Goal: Task Accomplishment & Management: Use online tool/utility

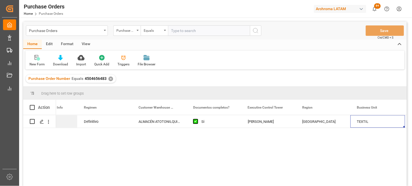
scroll to position [0, 962]
click at [110, 78] on div "✕" at bounding box center [110, 78] width 5 height 5
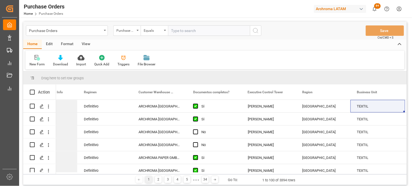
click at [177, 33] on input "text" at bounding box center [209, 30] width 82 height 10
paste input "4504637766"
type input "4504637766"
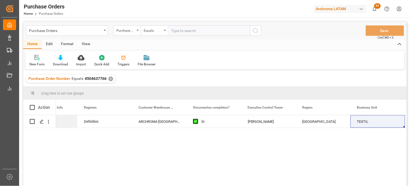
click at [111, 78] on div "✕" at bounding box center [110, 78] width 5 height 5
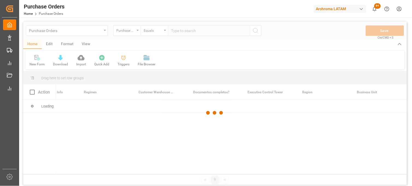
click at [177, 30] on div at bounding box center [215, 113] width 384 height 182
click at [178, 30] on div at bounding box center [215, 113] width 384 height 182
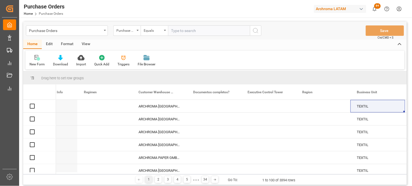
click at [179, 31] on input "text" at bounding box center [209, 30] width 82 height 10
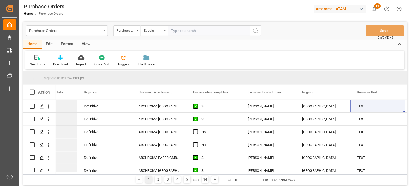
paste input "4504659847"
type input "4504659847"
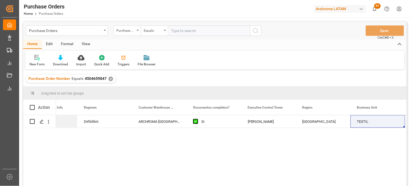
drag, startPoint x: 110, startPoint y: 80, endPoint x: 117, endPoint y: 78, distance: 6.8
click at [111, 79] on div "✕" at bounding box center [110, 78] width 5 height 5
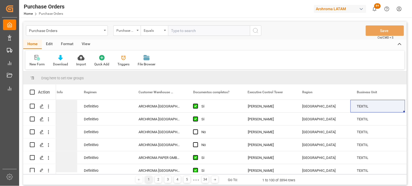
click at [185, 32] on input "text" at bounding box center [209, 30] width 82 height 10
paste input "4504661858"
type input "4504661858"
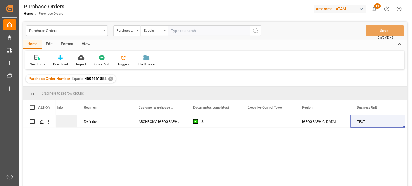
click at [109, 78] on div "✕" at bounding box center [110, 78] width 5 height 5
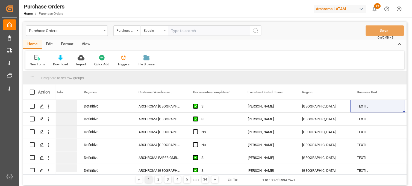
click at [182, 31] on input "text" at bounding box center [209, 30] width 82 height 10
paste input "4504662323"
type input "4504662323"
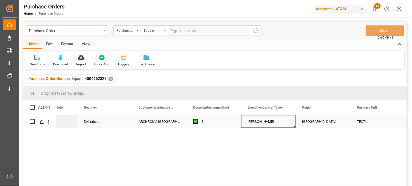
drag, startPoint x: 264, startPoint y: 121, endPoint x: 265, endPoint y: 124, distance: 3.7
click at [264, 121] on div "[PERSON_NAME]" at bounding box center [269, 121] width 42 height 13
click at [93, 31] on div "Purchase Orders" at bounding box center [65, 30] width 73 height 7
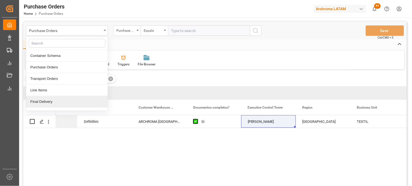
click at [42, 102] on div "Final Delivery" at bounding box center [66, 101] width 81 height 11
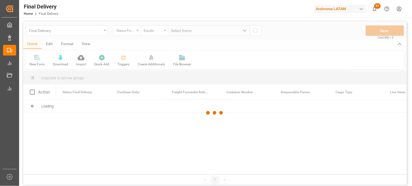
click at [136, 33] on div "Status Final Delivery" at bounding box center [126, 30] width 27 height 10
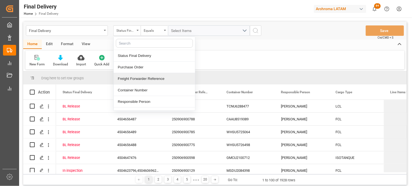
drag, startPoint x: 141, startPoint y: 79, endPoint x: 168, endPoint y: 49, distance: 40.4
click at [142, 78] on div "Freight Forwarder Reference" at bounding box center [154, 78] width 81 height 11
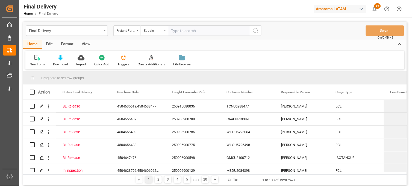
click at [181, 31] on input "text" at bounding box center [209, 30] width 82 height 10
type input "250906900502"
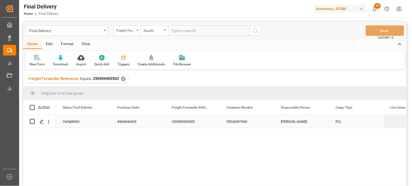
click at [294, 123] on div "[PERSON_NAME]" at bounding box center [302, 121] width 55 height 13
click at [30, 120] on input "Press Space to toggle row selection (unchecked)" at bounding box center [32, 121] width 5 height 5
checkbox input "true"
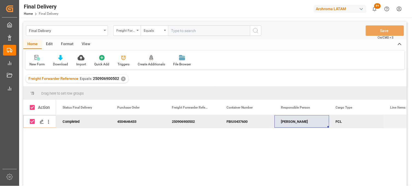
click at [151, 57] on icon at bounding box center [151, 57] width 4 height 5
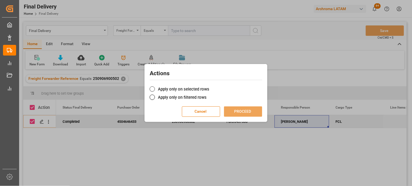
click at [152, 88] on span at bounding box center [152, 88] width 5 height 5
click at [209, 86] on input "Apply only on selected rows" at bounding box center [209, 86] width 0 height 0
click at [234, 111] on button "PROCEED" at bounding box center [243, 111] width 38 height 10
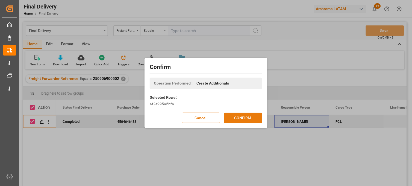
click at [238, 119] on button "CONFIRM" at bounding box center [243, 118] width 38 height 10
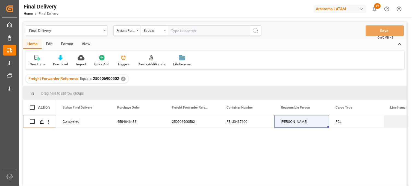
click at [122, 78] on div "✕" at bounding box center [123, 78] width 5 height 5
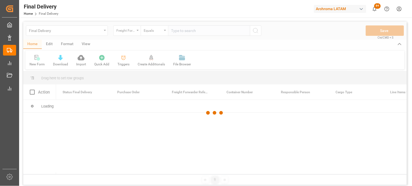
click at [180, 31] on div at bounding box center [215, 113] width 384 height 182
click at [180, 32] on div at bounding box center [215, 113] width 384 height 182
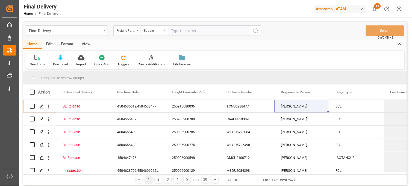
click at [178, 32] on input "text" at bounding box center [209, 30] width 82 height 10
paste input "250906900012"
type input "250906900012"
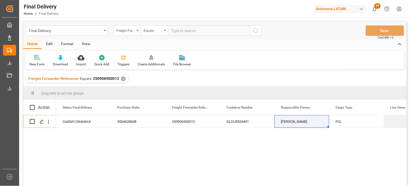
click at [32, 104] on div "Action" at bounding box center [39, 107] width 33 height 15
click at [32, 105] on span at bounding box center [32, 107] width 5 height 5
click at [34, 105] on input "checkbox" at bounding box center [34, 105] width 0 height 0
checkbox input "true"
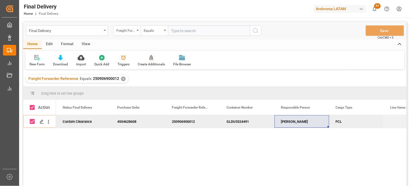
click at [152, 62] on div "Create Additionals" at bounding box center [151, 64] width 27 height 5
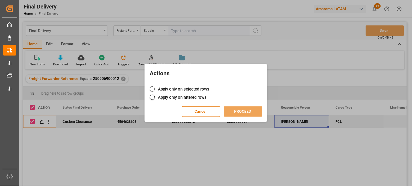
click at [157, 89] on label "Apply only on selected rows" at bounding box center [206, 89] width 113 height 7
click at [209, 86] on input "Apply only on selected rows" at bounding box center [209, 86] width 0 height 0
click at [233, 109] on button "PROCEED" at bounding box center [243, 111] width 38 height 10
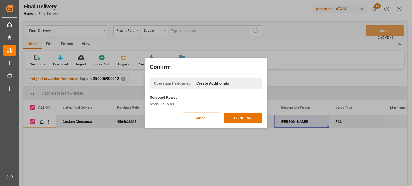
click at [349, 156] on div "Confirm Operation Performed : Create Additionals Selected Rows : be2827c3b9cf C…" at bounding box center [206, 93] width 412 height 186
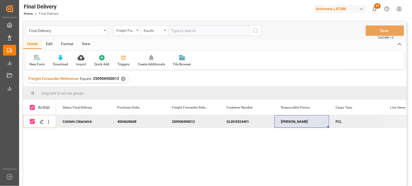
click at [147, 58] on div at bounding box center [151, 58] width 27 height 6
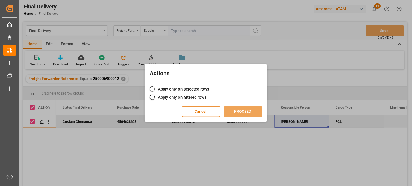
click at [152, 89] on span at bounding box center [152, 88] width 5 height 5
click at [209, 86] on input "Apply only on selected rows" at bounding box center [209, 86] width 0 height 0
click at [236, 111] on button "PROCEED" at bounding box center [243, 111] width 38 height 10
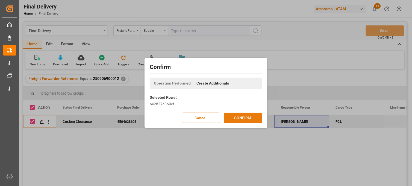
click at [237, 116] on button "CONFIRM" at bounding box center [243, 118] width 38 height 10
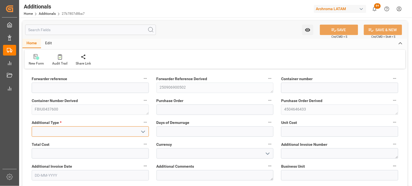
drag, startPoint x: 117, startPoint y: 134, endPoint x: 121, endPoint y: 133, distance: 4.4
click at [117, 134] on input at bounding box center [90, 131] width 117 height 10
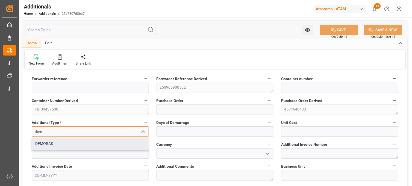
click at [82, 148] on div "DEMORAS" at bounding box center [90, 143] width 117 height 12
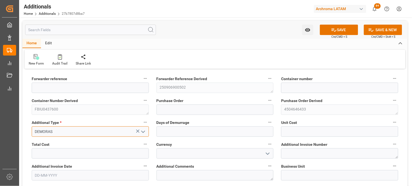
type input "DEMORAS"
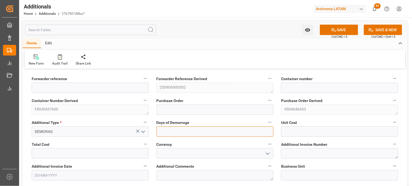
click at [198, 130] on input "text" at bounding box center [215, 131] width 117 height 10
type input "1110"
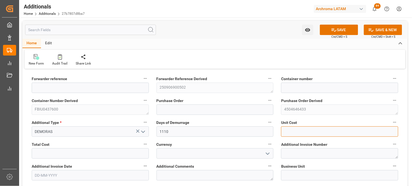
click at [290, 133] on input "text" at bounding box center [339, 131] width 117 height 10
type input "1110"
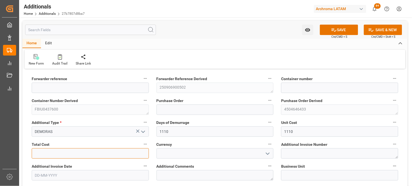
click at [100, 154] on input "text" at bounding box center [90, 153] width 117 height 10
click at [59, 154] on input "text" at bounding box center [90, 153] width 117 height 10
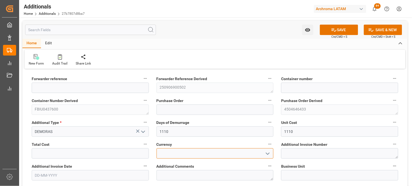
click at [185, 154] on input at bounding box center [215, 153] width 117 height 10
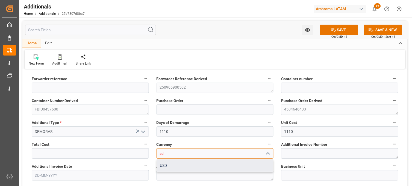
click at [182, 161] on div "USD" at bounding box center [215, 165] width 117 height 12
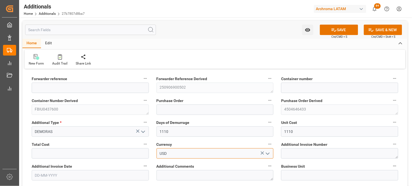
type input "USD"
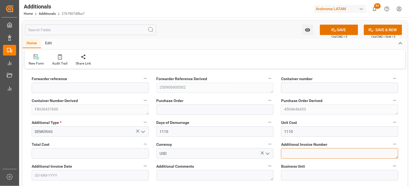
click at [296, 156] on textarea at bounding box center [339, 153] width 117 height 10
paste textarea "LM455765"
type textarea "LM455765"
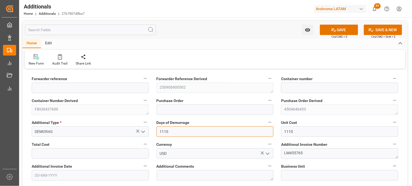
click at [191, 133] on input "1110" at bounding box center [215, 131] width 117 height 10
type input "1"
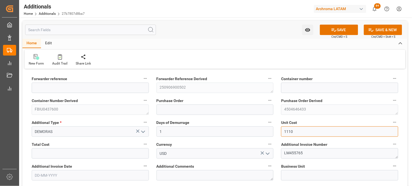
click at [291, 132] on input "1110" at bounding box center [339, 131] width 117 height 10
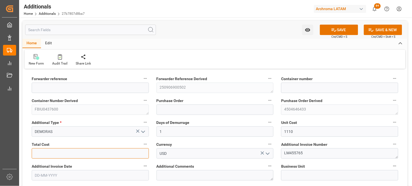
click at [92, 156] on input "text" at bounding box center [90, 153] width 117 height 10
paste input "1110"
type input "1110"
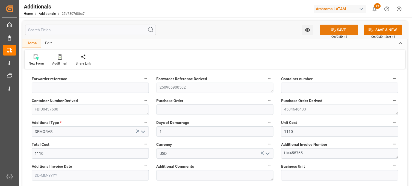
click at [335, 30] on icon at bounding box center [334, 30] width 6 height 6
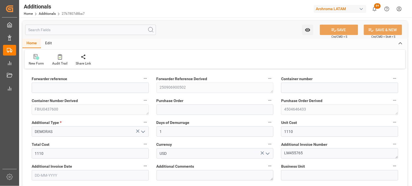
type input "250906900502"
type input "FBIU0437600"
type input "4504646433"
type input "PT"
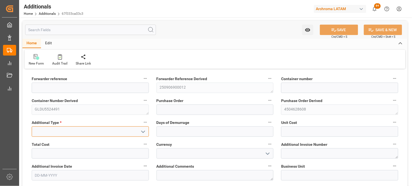
click at [117, 128] on input at bounding box center [90, 131] width 117 height 10
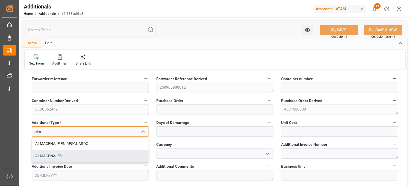
click at [88, 153] on div "ALMACENAJES" at bounding box center [90, 156] width 117 height 12
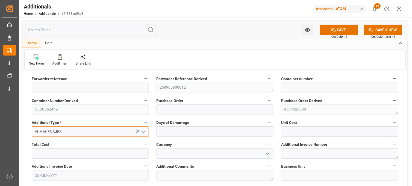
type input "ALMACENAJES"
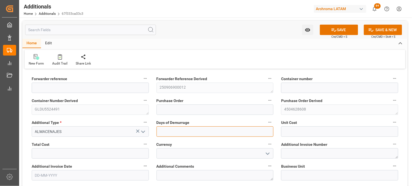
click at [178, 130] on input "text" at bounding box center [215, 131] width 117 height 10
type input "3"
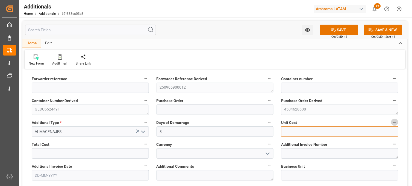
click at [292, 131] on input "text" at bounding box center [339, 131] width 117 height 10
type input "2304.15"
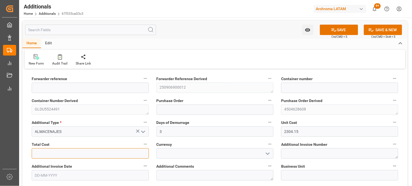
click at [108, 151] on input "text" at bounding box center [90, 153] width 117 height 10
type input "6912.45"
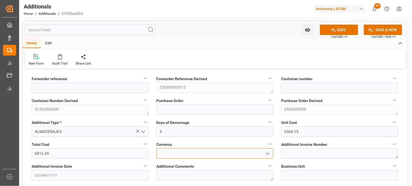
click at [167, 156] on input at bounding box center [215, 153] width 117 height 10
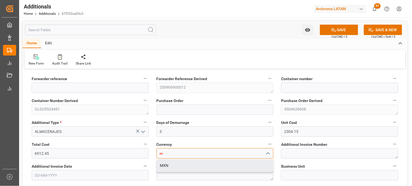
click at [168, 164] on div "MXN" at bounding box center [215, 165] width 117 height 12
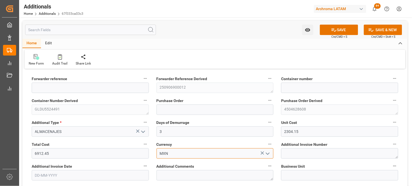
type input "MXN"
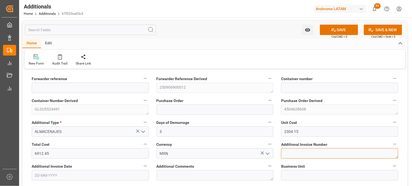
click at [286, 153] on textarea at bounding box center [339, 153] width 117 height 10
paste textarea "LM455370"
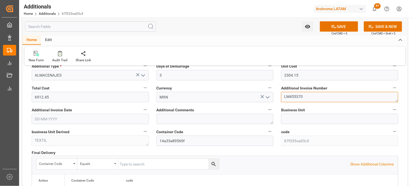
scroll to position [61, 0]
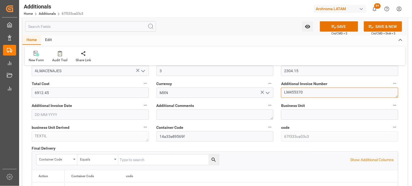
type textarea "LM455370"
click at [48, 118] on input "text" at bounding box center [90, 114] width 117 height 10
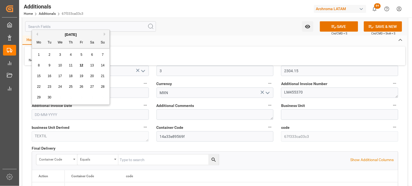
click at [42, 58] on div "1 2 3 4 5 6 7" at bounding box center [71, 54] width 75 height 11
drag, startPoint x: 81, startPoint y: 64, endPoint x: 85, endPoint y: 72, distance: 8.3
click at [81, 66] on span "12" at bounding box center [81, 65] width 4 height 4
type input "[DATE]"
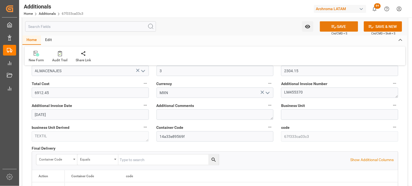
click at [349, 25] on button "SAVE" at bounding box center [339, 26] width 38 height 10
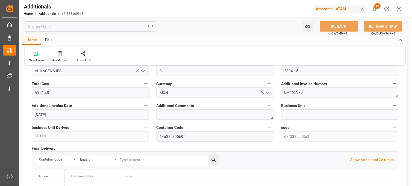
type input "250906900012"
type input "GLDU5524491"
type input "4504628608"
type input "TEXTIL"
